Goal: Find contact information: Find phone

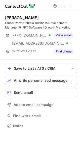
scroll to position [122, 80]
click at [72, 4] on span at bounding box center [71, 6] width 4 height 4
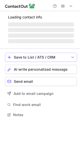
scroll to position [110, 80]
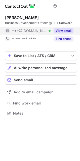
click at [64, 30] on button "View email" at bounding box center [64, 30] width 20 height 5
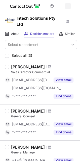
click at [69, 6] on span at bounding box center [68, 6] width 4 height 4
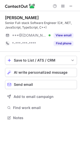
scroll to position [114, 80]
click at [71, 5] on span at bounding box center [71, 6] width 4 height 4
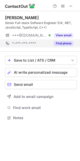
click at [64, 42] on button "Find phone" at bounding box center [64, 43] width 20 height 5
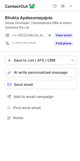
scroll to position [114, 80]
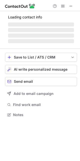
scroll to position [110, 80]
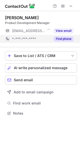
click at [65, 40] on button "Find phone" at bounding box center [64, 38] width 20 height 5
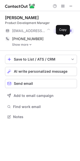
scroll to position [113, 80]
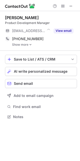
click at [25, 44] on link "Show more" at bounding box center [44, 45] width 65 height 4
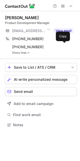
scroll to position [121, 80]
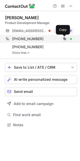
click at [63, 39] on span at bounding box center [65, 39] width 4 height 4
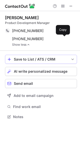
scroll to position [113, 80]
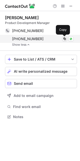
click at [64, 40] on span at bounding box center [65, 39] width 4 height 4
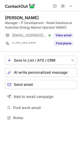
scroll to position [114, 80]
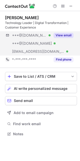
scroll to position [130, 80]
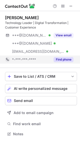
click at [63, 59] on button "Find phone" at bounding box center [64, 59] width 20 height 5
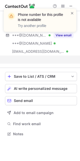
scroll to position [122, 80]
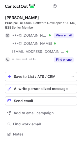
scroll to position [130, 80]
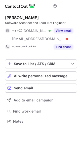
scroll to position [118, 80]
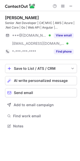
scroll to position [122, 80]
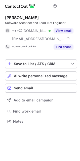
scroll to position [118, 80]
click at [72, 4] on span at bounding box center [71, 6] width 4 height 4
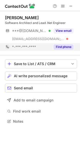
click at [59, 45] on button "Find phone" at bounding box center [64, 46] width 20 height 5
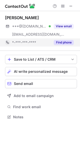
scroll to position [113, 80]
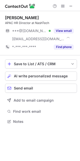
scroll to position [118, 80]
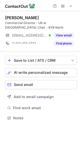
scroll to position [114, 80]
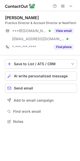
scroll to position [118, 80]
